Goal: Task Accomplishment & Management: Complete application form

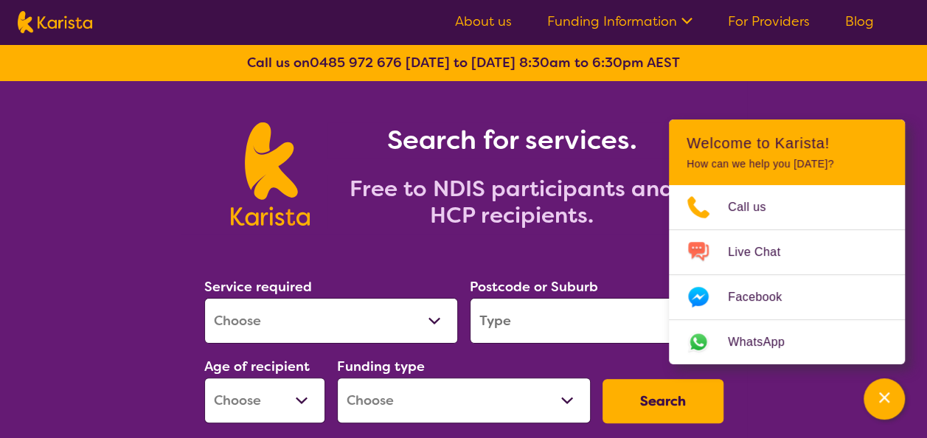
click at [524, 316] on input "search" at bounding box center [597, 321] width 254 height 46
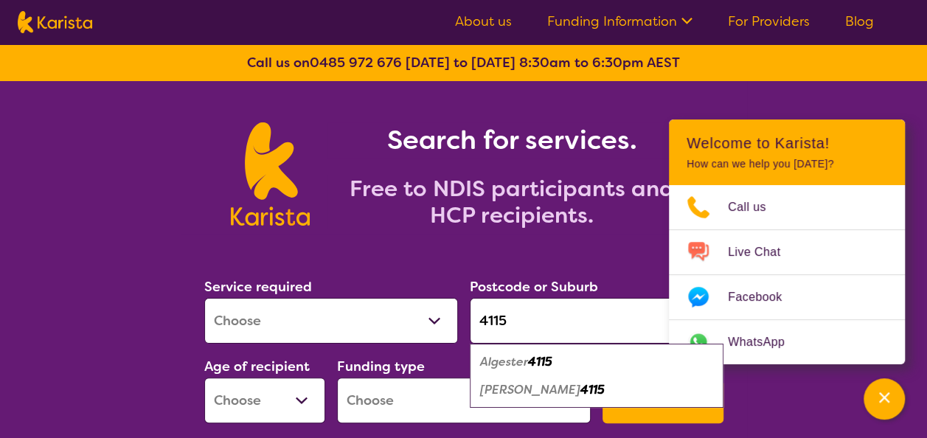
type input "4115"
click at [528, 357] on em "Algester" at bounding box center [504, 361] width 48 height 15
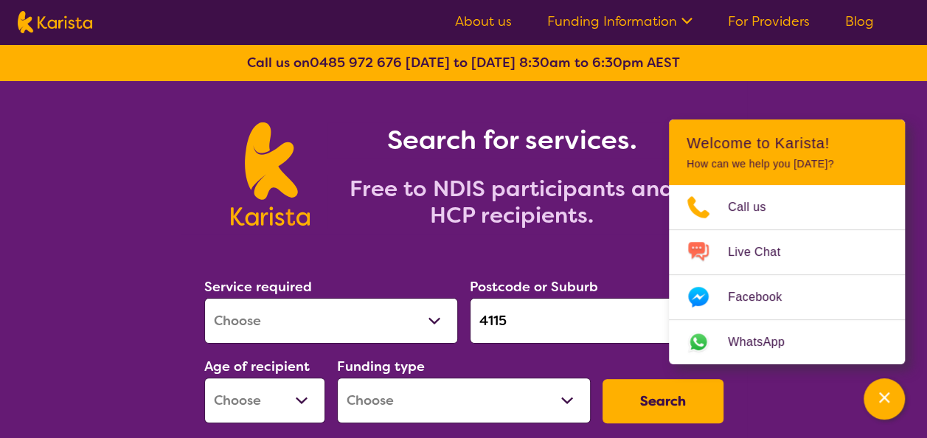
click at [341, 320] on select "Allied Health Assistant Assessment ([MEDICAL_DATA] or [MEDICAL_DATA]) Behaviour…" at bounding box center [331, 321] width 254 height 46
select select "[MEDICAL_DATA]"
click at [204, 298] on select "Allied Health Assistant Assessment ([MEDICAL_DATA] or [MEDICAL_DATA]) Behaviour…" at bounding box center [331, 321] width 254 height 46
click at [260, 395] on select "Early Childhood - 0 to 9 Child - 10 to 11 Adolescent - 12 to 17 Adult - 18 to 6…" at bounding box center [264, 401] width 121 height 46
select select "CH"
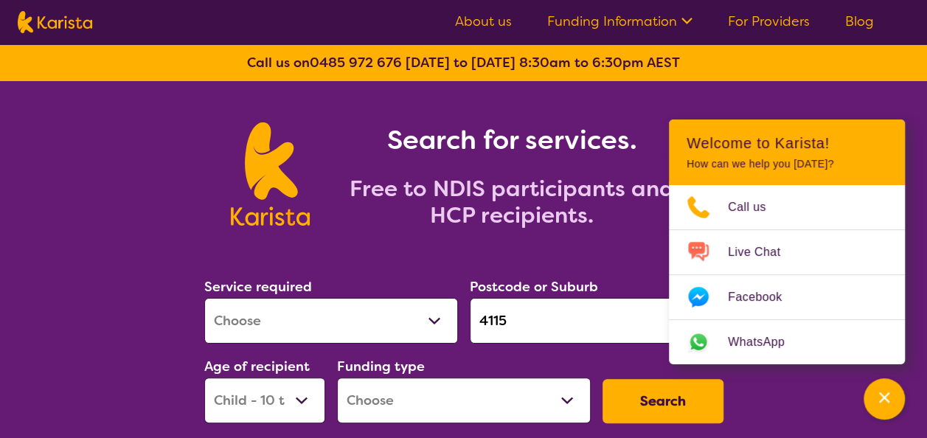
click at [204, 378] on select "Early Childhood - 0 to 9 Child - 10 to 11 Adolescent - 12 to 17 Adult - 18 to 6…" at bounding box center [264, 401] width 121 height 46
click at [467, 395] on select "Home Care Package (HCP) National Disability Insurance Scheme (NDIS) I don't know" at bounding box center [464, 401] width 254 height 46
select select "NDIS"
click at [337, 378] on select "Home Care Package (HCP) National Disability Insurance Scheme (NDIS) I don't know" at bounding box center [464, 401] width 254 height 46
click at [676, 412] on button "Search" at bounding box center [663, 401] width 121 height 44
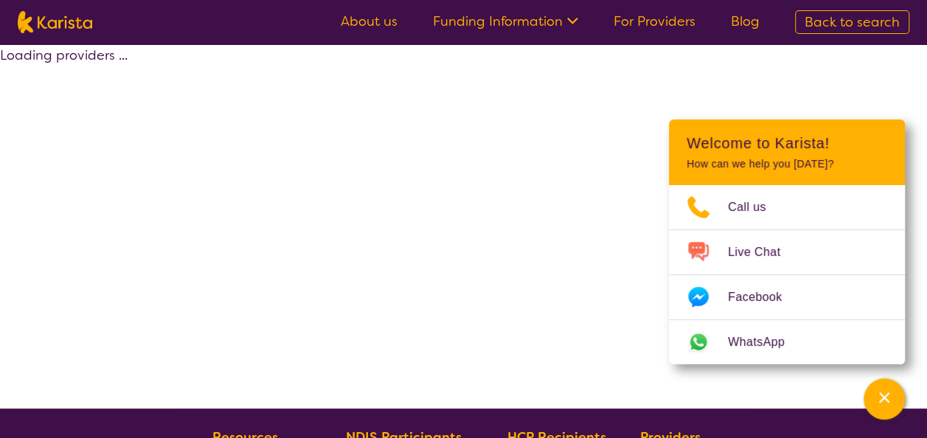
select select "by_score"
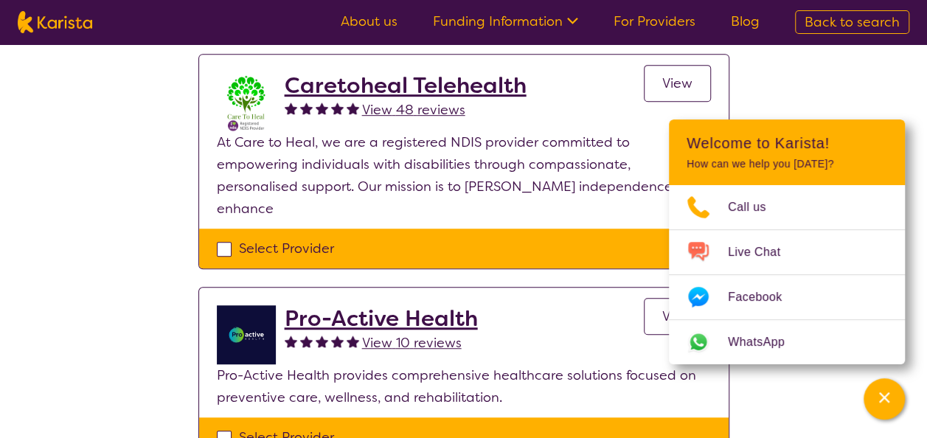
scroll to position [389, 0]
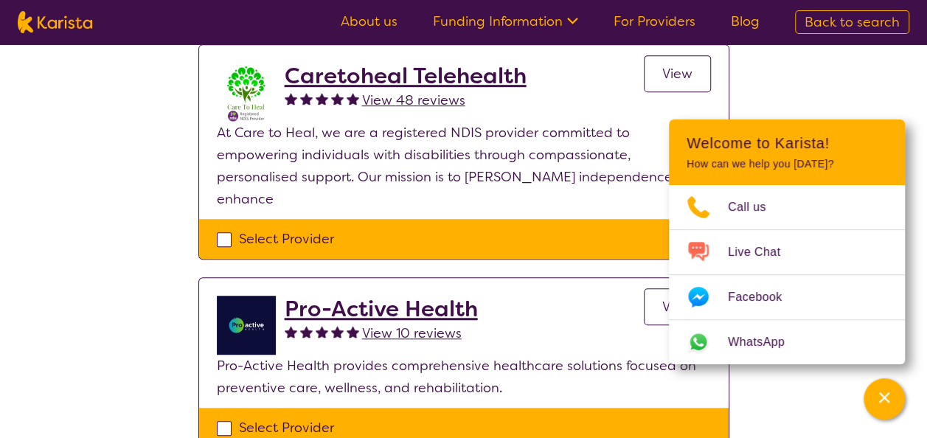
click at [341, 78] on h2 "Caretoheal Telehealth" at bounding box center [406, 76] width 242 height 27
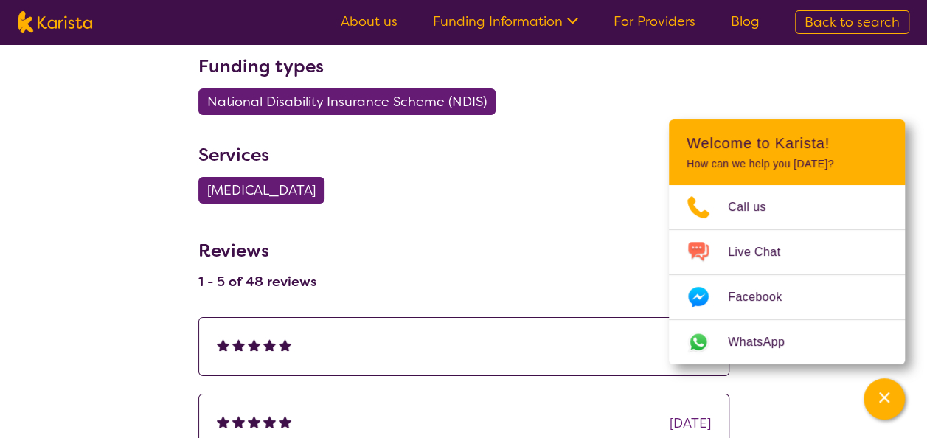
scroll to position [2637, 0]
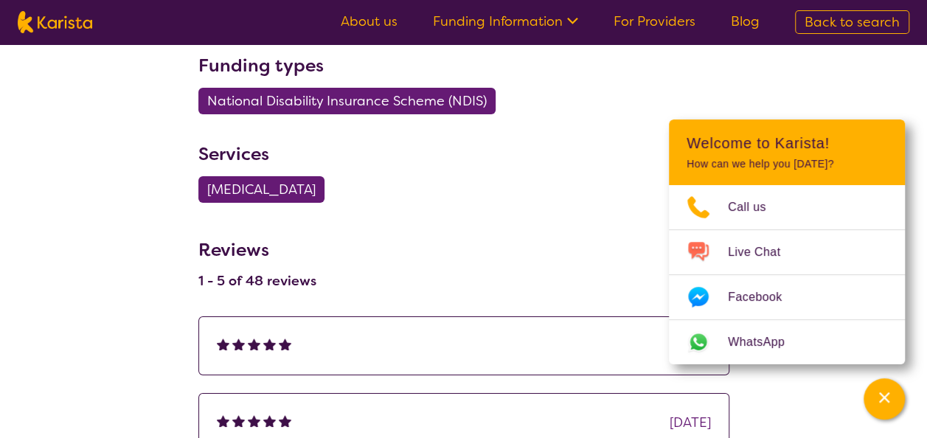
click at [311, 192] on span "[MEDICAL_DATA]" at bounding box center [261, 189] width 108 height 27
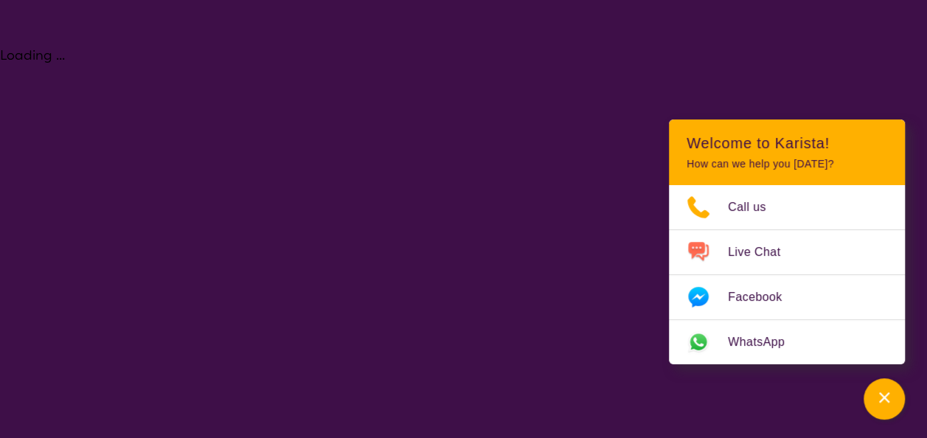
select select "[MEDICAL_DATA]"
select select "CH"
select select "NDIS"
select select "[MEDICAL_DATA]"
select select "CH"
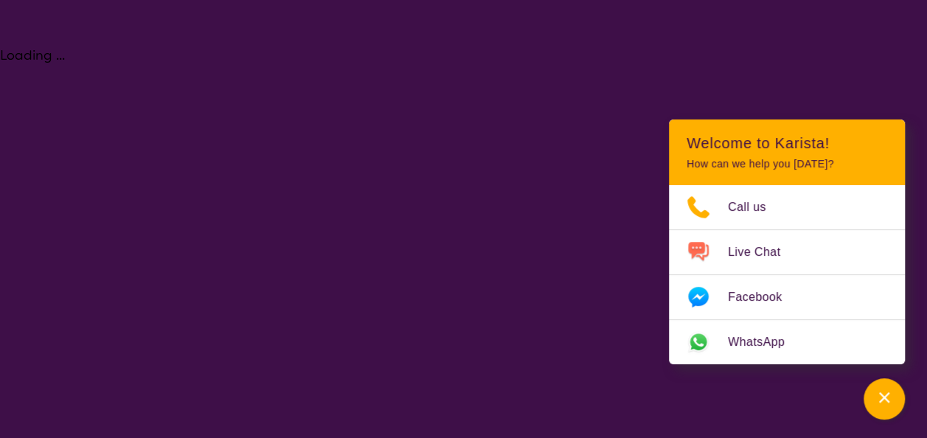
select select "NDIS"
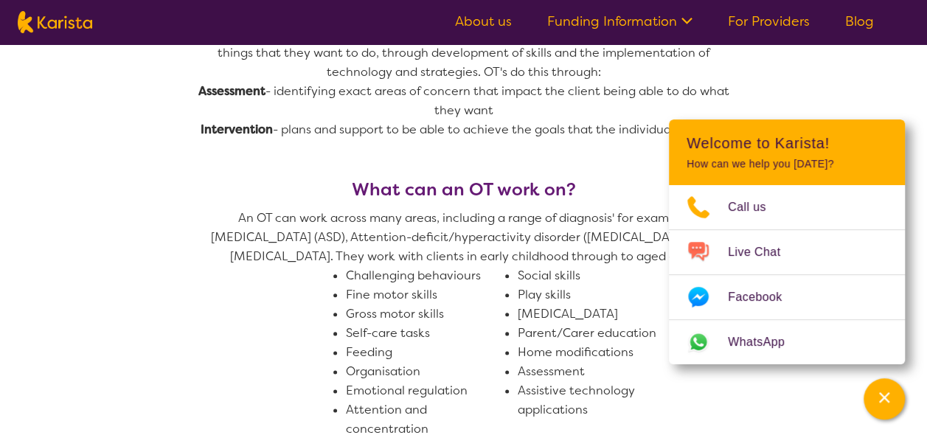
scroll to position [712, 0]
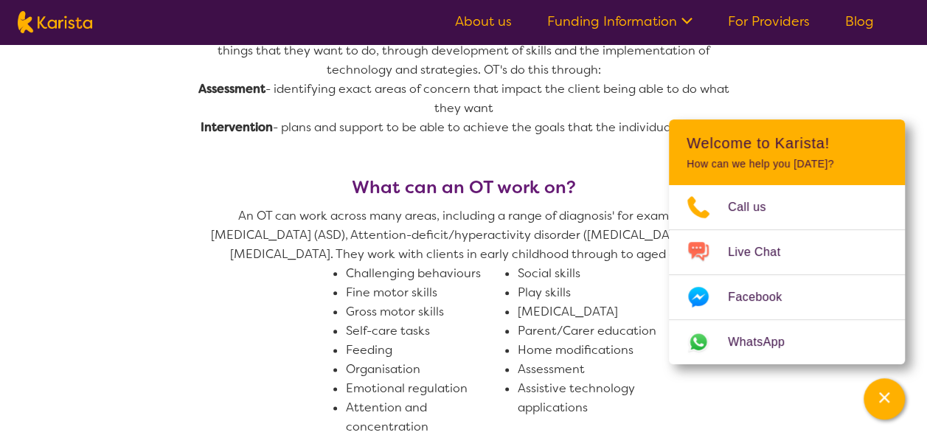
scroll to position [2637, 0]
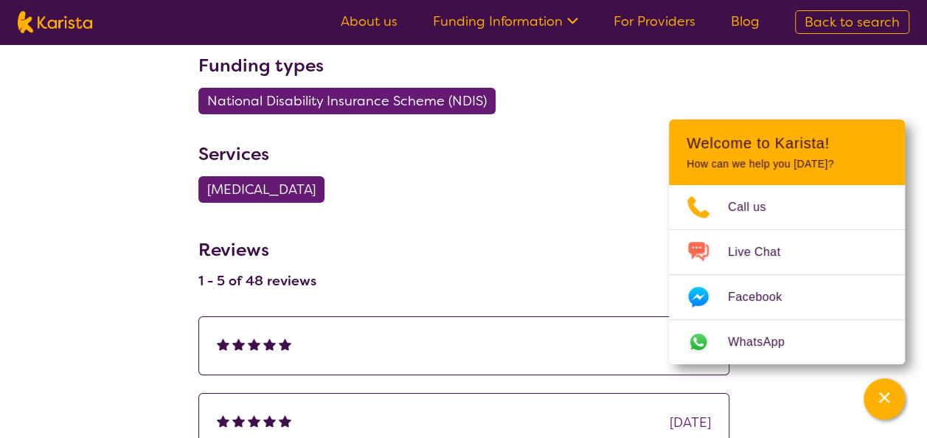
select select "[MEDICAL_DATA]"
select select "CH"
select select "NDIS"
select select "[MEDICAL_DATA]"
select select "CH"
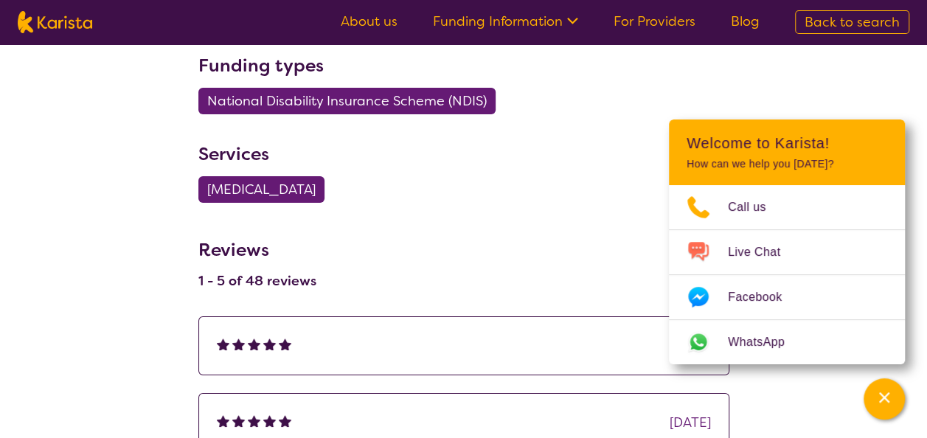
select select "NDIS"
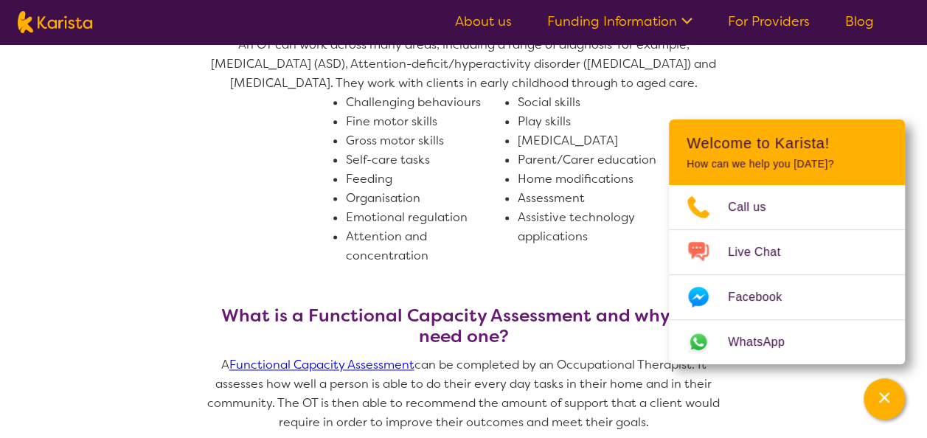
scroll to position [884, 0]
click at [572, 275] on div "What can an OT work on? An OT can work across many areas, including a range of …" at bounding box center [463, 154] width 531 height 299
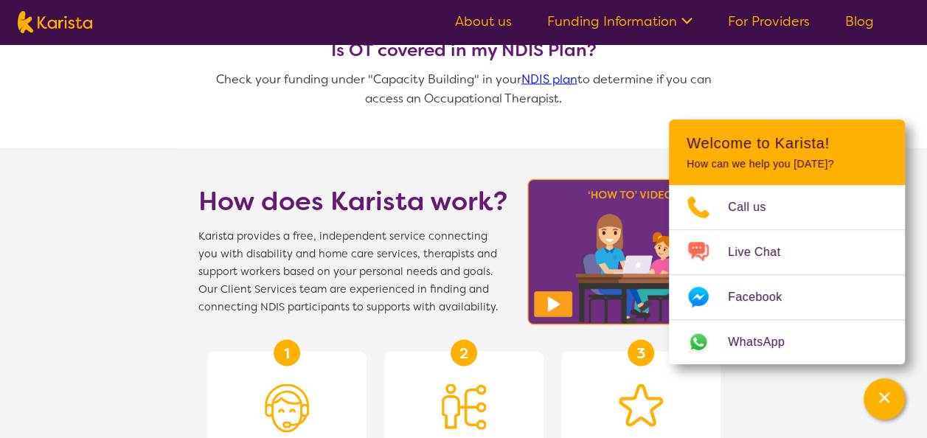
scroll to position [1317, 0]
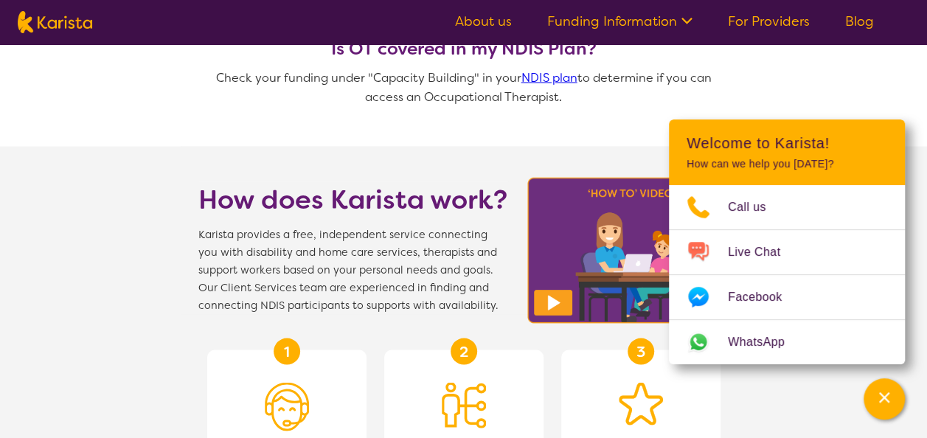
click at [555, 253] on img at bounding box center [630, 250] width 215 height 155
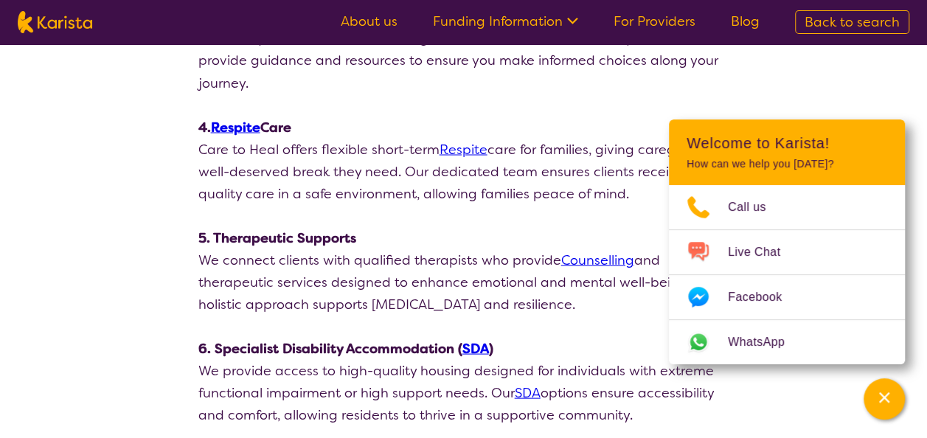
scroll to position [2637, 0]
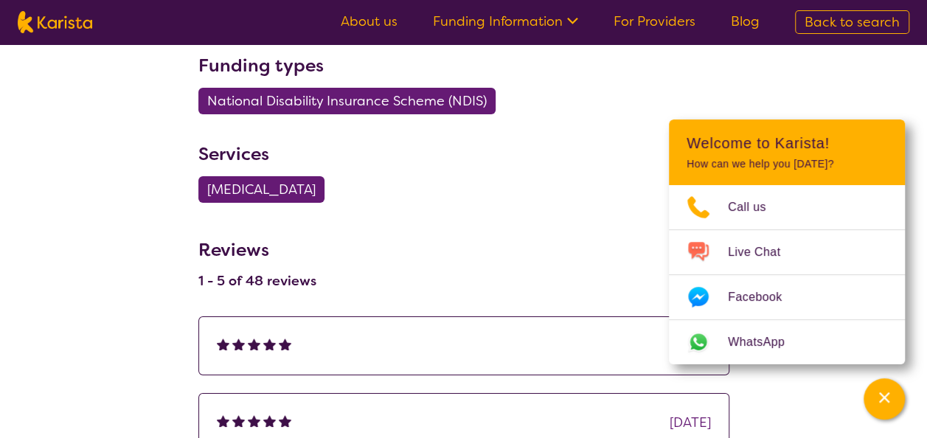
scroll to position [327, 0]
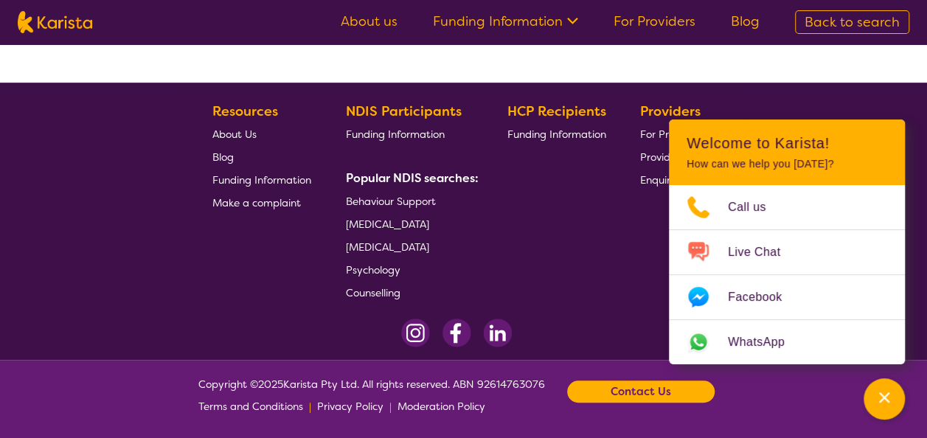
select select "by_score"
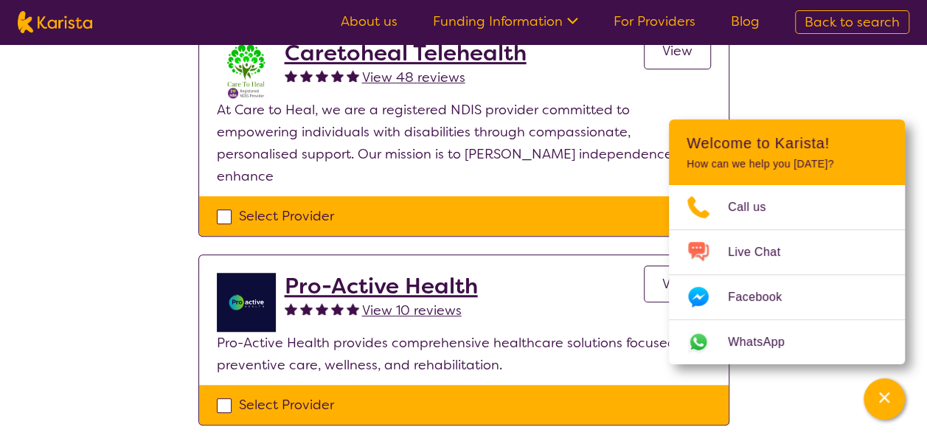
scroll to position [415, 0]
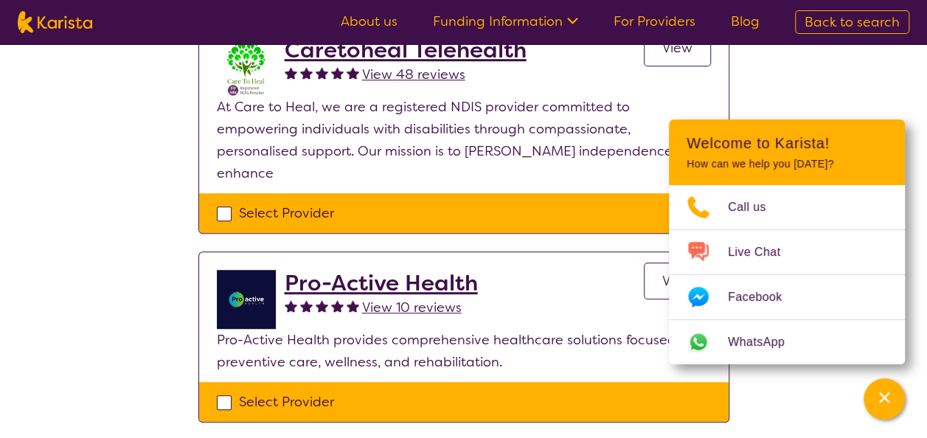
click at [409, 299] on span "View 10 reviews" at bounding box center [412, 308] width 100 height 18
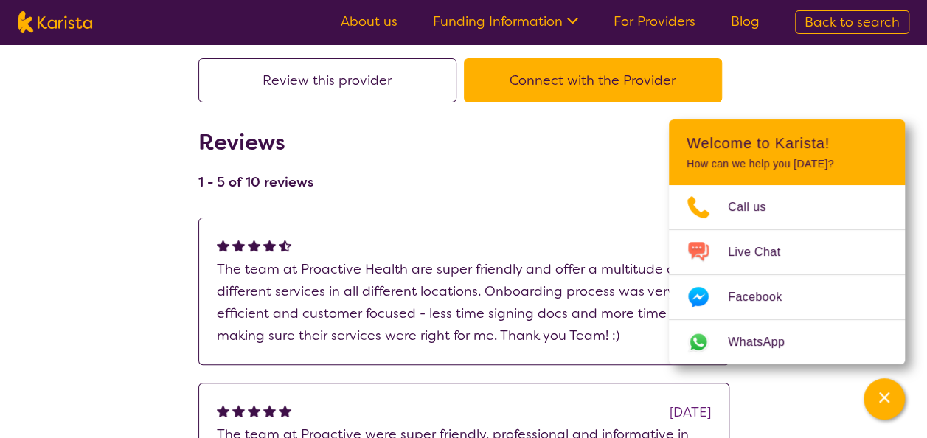
scroll to position [121, 0]
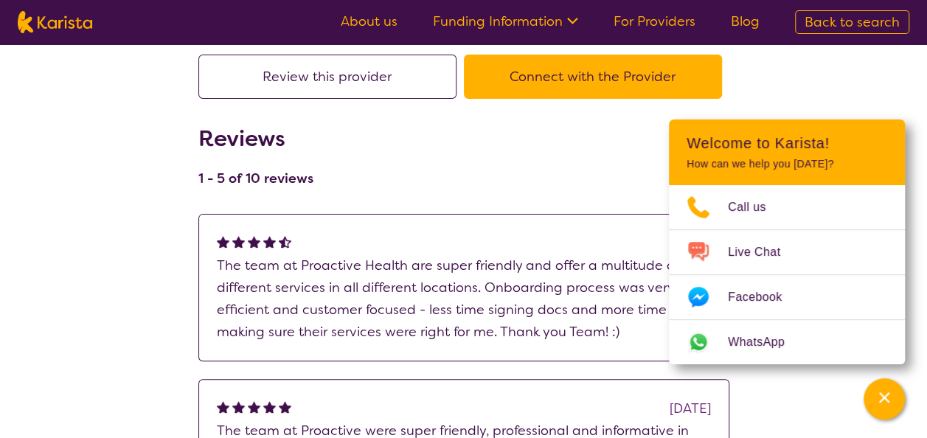
click at [535, 93] on button "Connect with the Provider" at bounding box center [593, 77] width 258 height 44
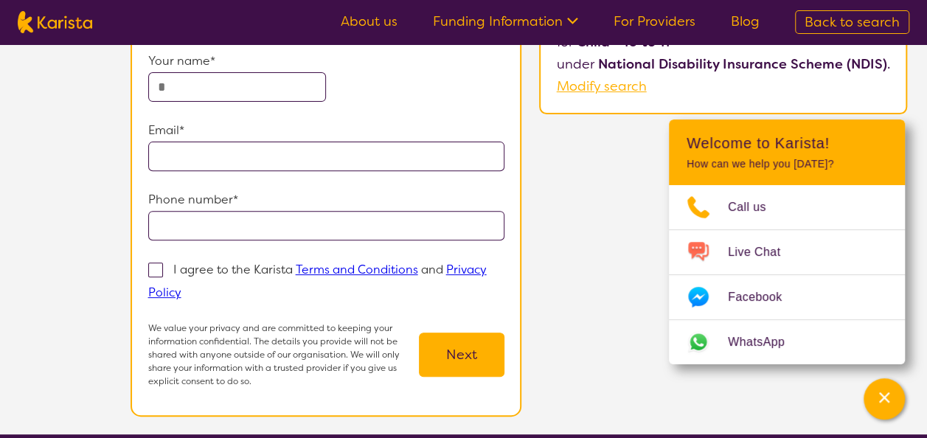
scroll to position [192, 0]
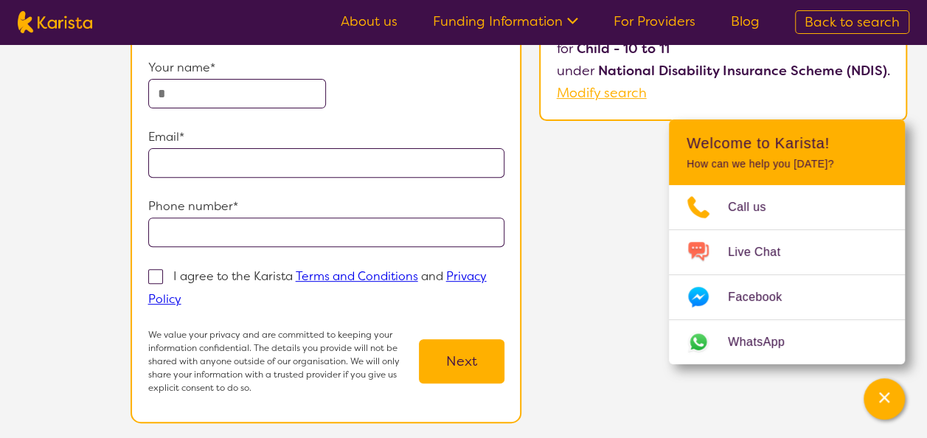
click at [222, 100] on input "text" at bounding box center [237, 94] width 178 height 30
type input "**********"
click at [211, 168] on input "email" at bounding box center [326, 163] width 357 height 30
type input "**********"
click at [249, 228] on input "tel" at bounding box center [326, 233] width 357 height 30
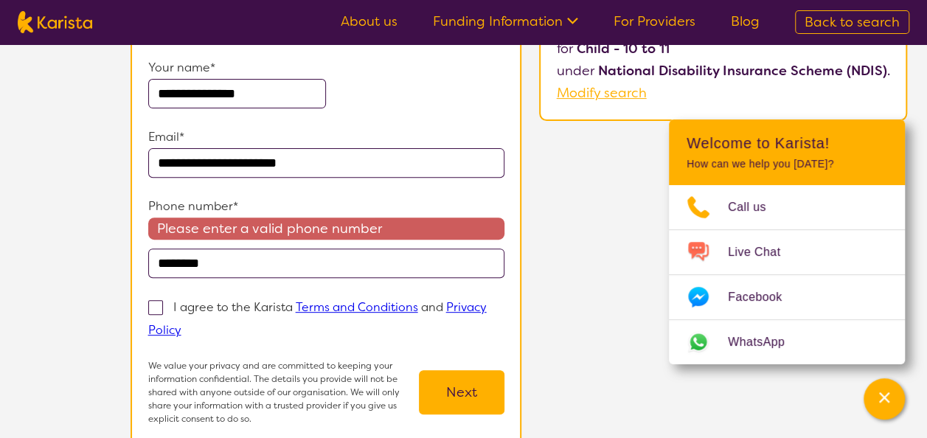
type input "**********"
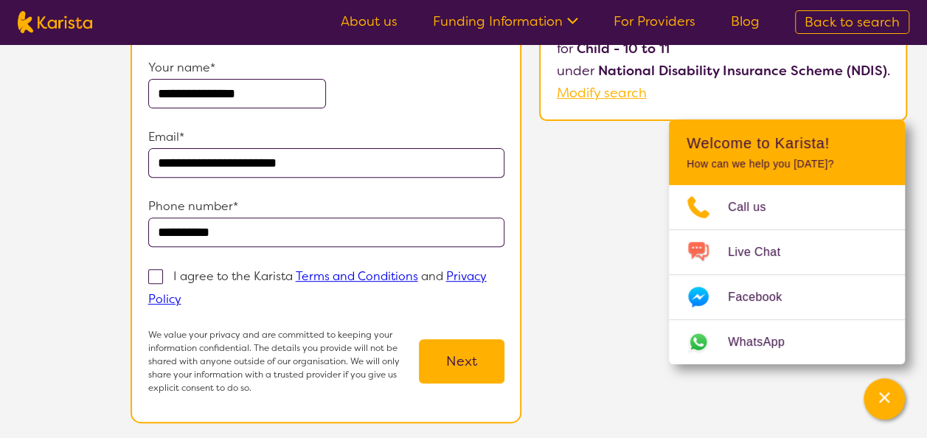
click at [153, 274] on span at bounding box center [155, 276] width 15 height 15
click at [181, 294] on input "I agree to the Karista Terms and Conditions and Privacy Policy" at bounding box center [186, 299] width 10 height 10
checkbox input "true"
click at [462, 361] on button "Next" at bounding box center [462, 361] width 86 height 44
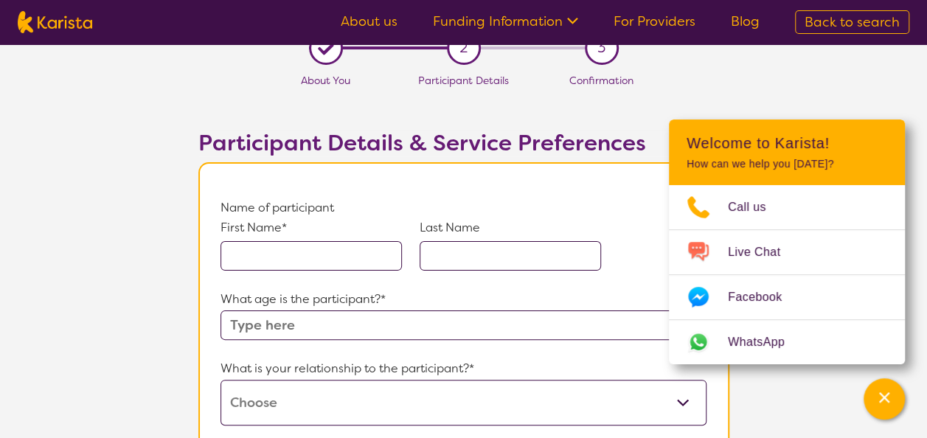
scroll to position [28, 0]
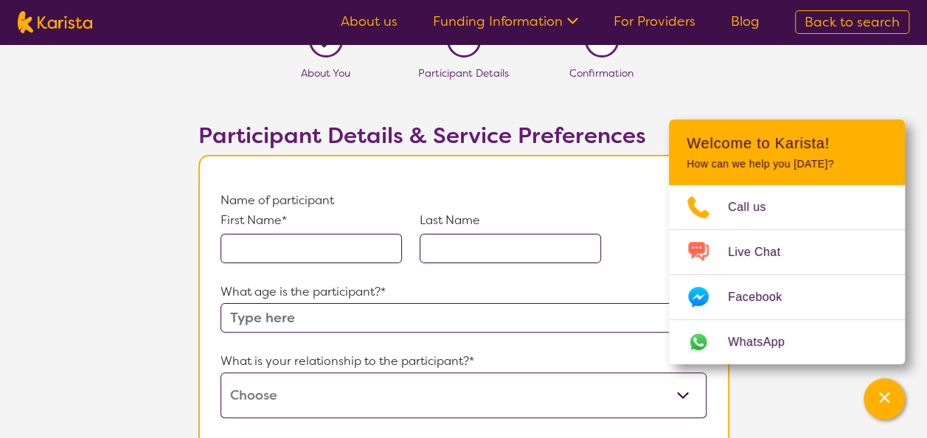
click at [343, 249] on input "text" at bounding box center [311, 249] width 181 height 30
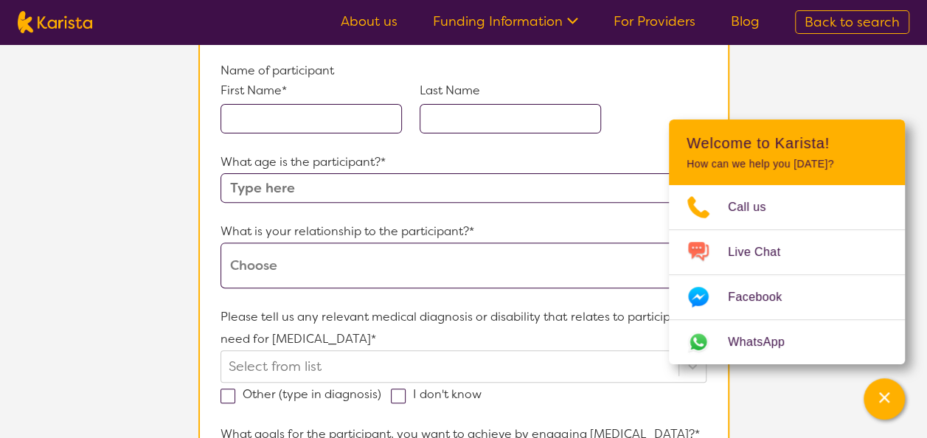
scroll to position [157, 0]
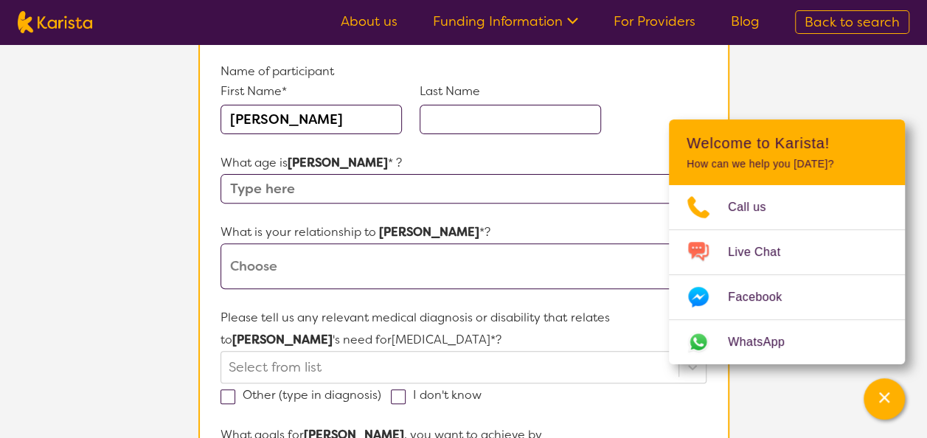
type input "[PERSON_NAME]"
click at [487, 128] on input "text" at bounding box center [510, 120] width 181 height 30
type input "muqaddas"
click at [280, 190] on input "text" at bounding box center [463, 189] width 485 height 30
click at [666, 91] on div "First Name* [PERSON_NAME] Last Name [PERSON_NAME]" at bounding box center [463, 117] width 485 height 69
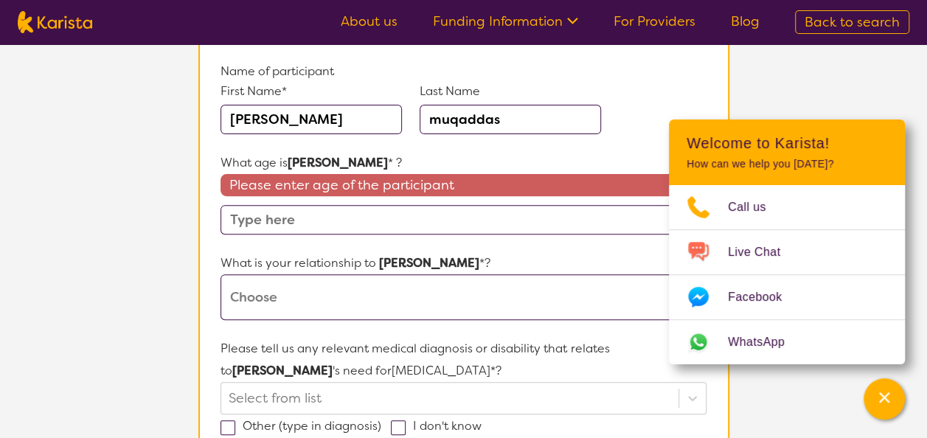
click at [296, 189] on span "Please enter age of the participant" at bounding box center [463, 185] width 485 height 22
click at [281, 208] on input "text" at bounding box center [463, 220] width 485 height 30
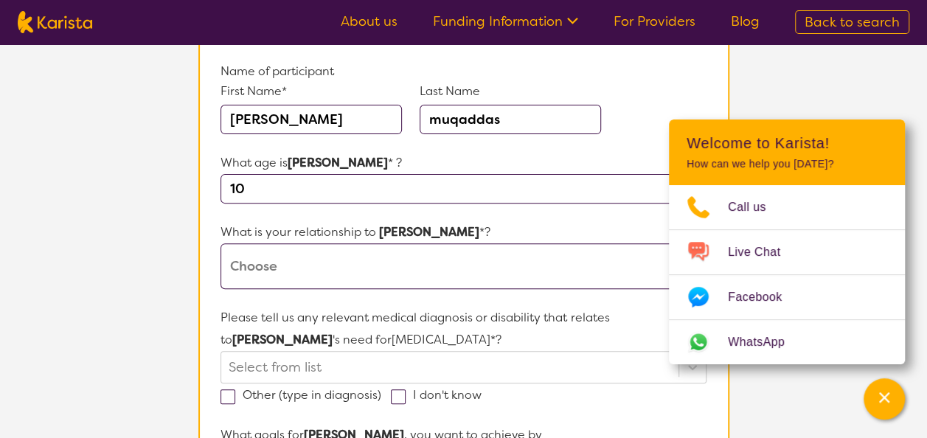
type input "10"
click at [284, 257] on select "This request is for myself I am their parent I am their child I am their spouse…" at bounding box center [463, 266] width 485 height 46
